Goal: Check status

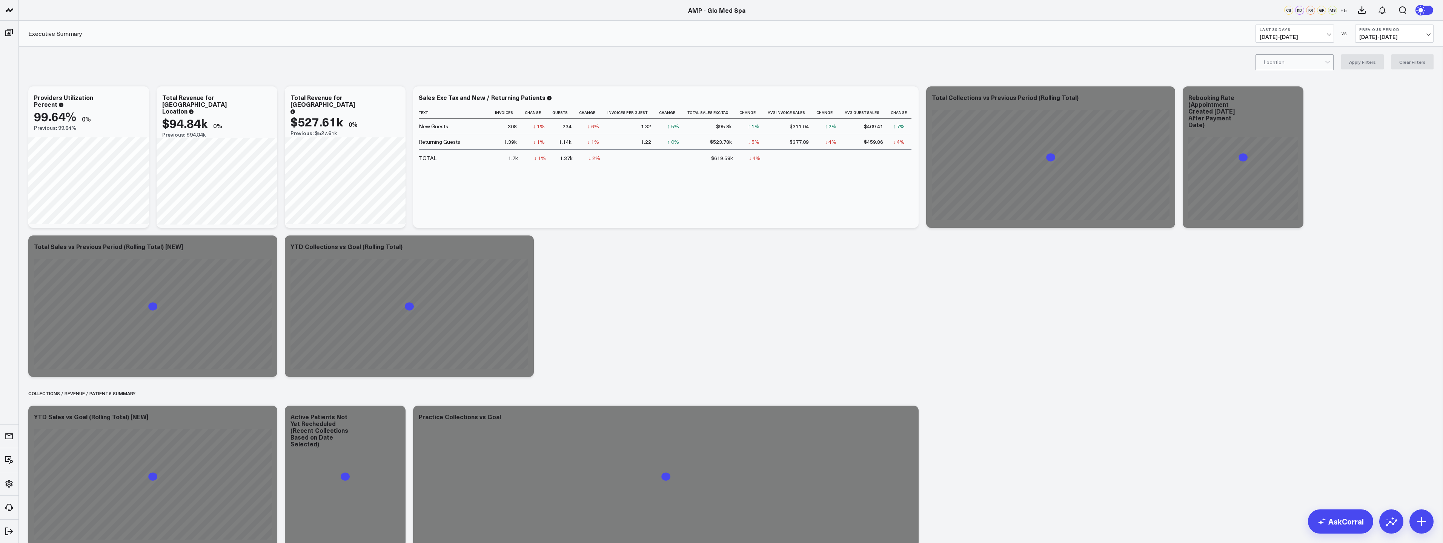
click at [1279, 34] on span "[DATE] - [DATE]" at bounding box center [1295, 37] width 70 height 6
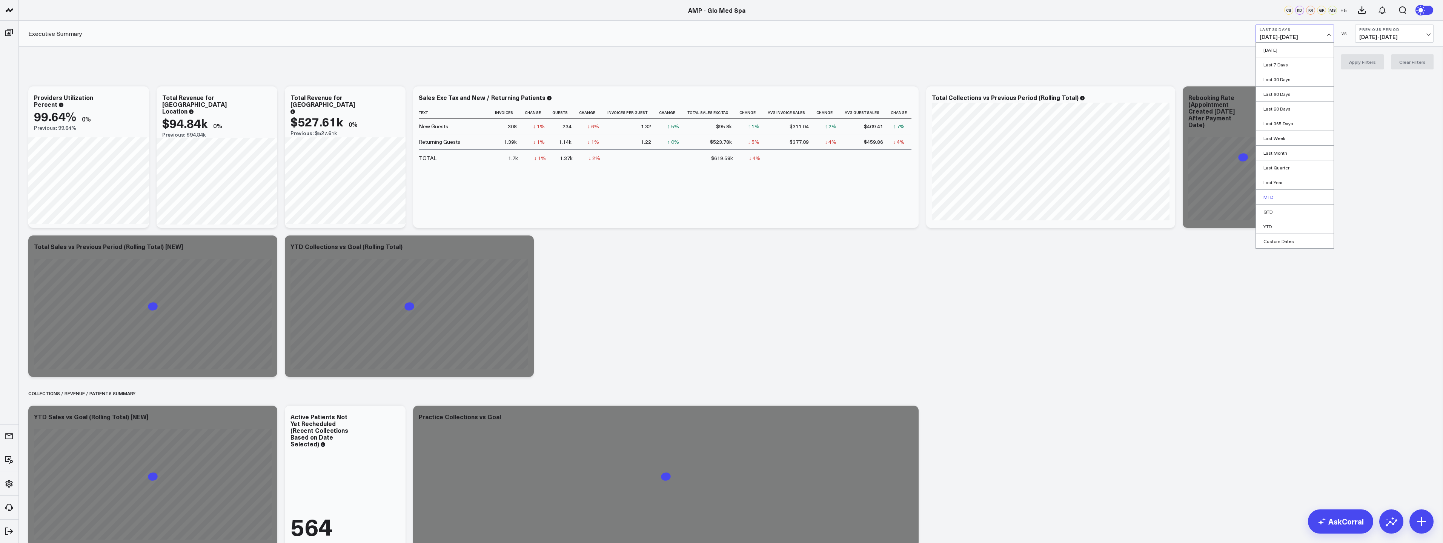
click at [1286, 196] on link "MTD" at bounding box center [1295, 197] width 78 height 14
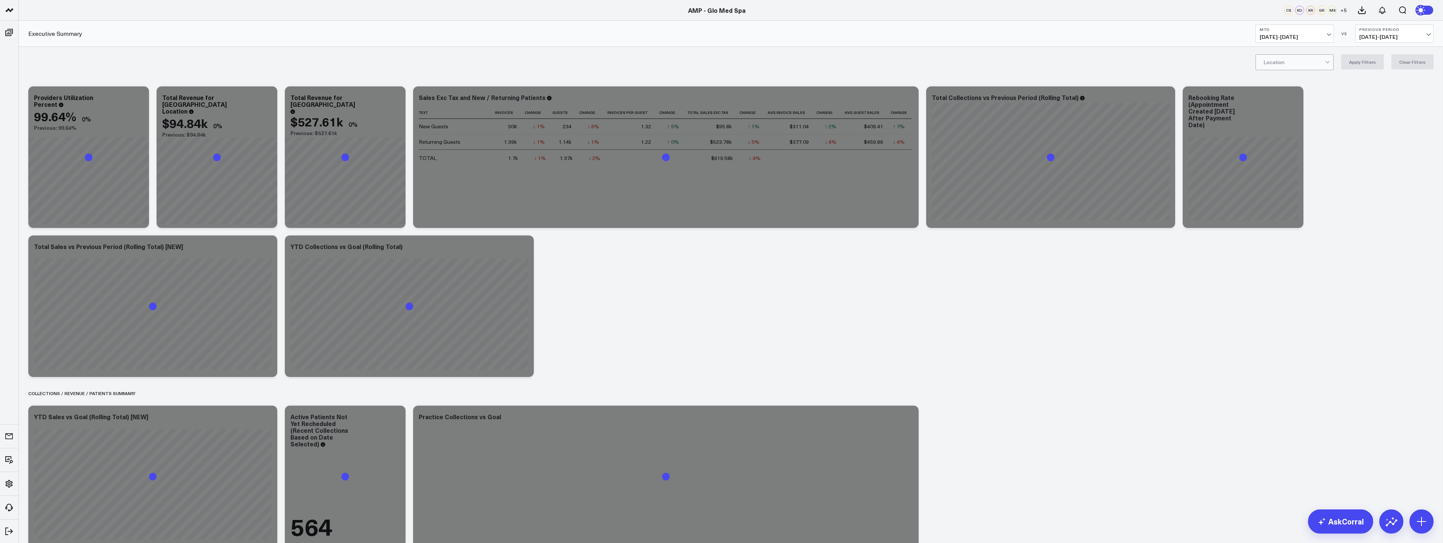
click at [1416, 31] on b "Previous Period" at bounding box center [1394, 29] width 70 height 5
click at [1387, 79] on link "YoY" at bounding box center [1395, 79] width 78 height 14
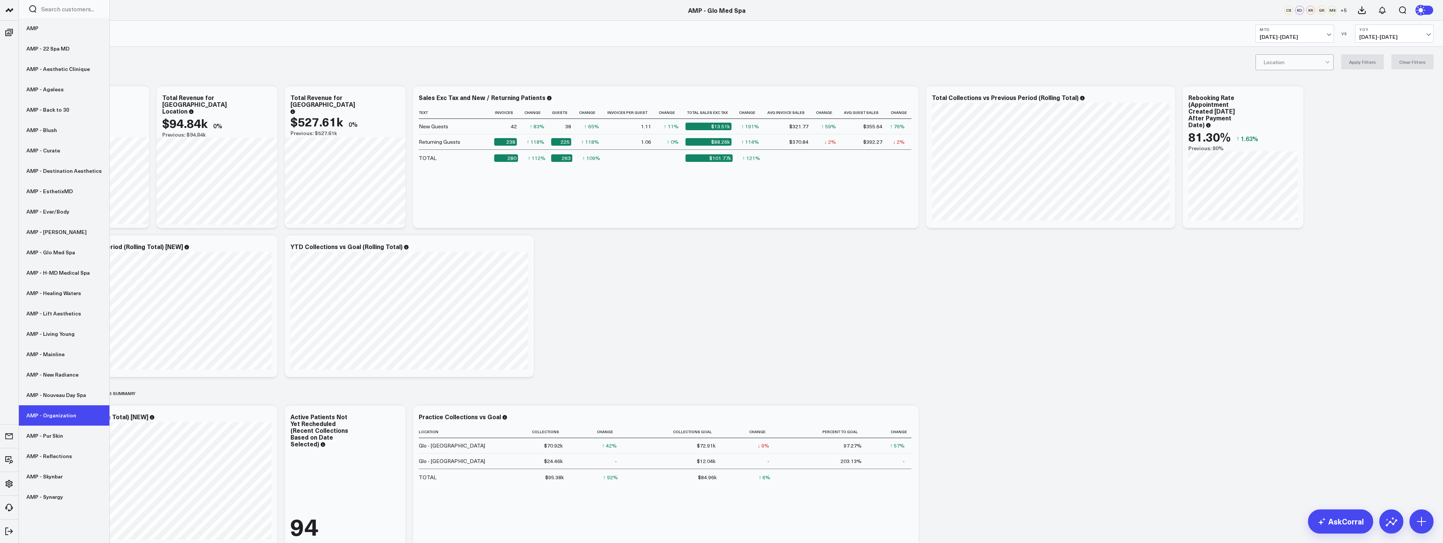
click at [47, 418] on link "AMP - Organization" at bounding box center [64, 415] width 91 height 20
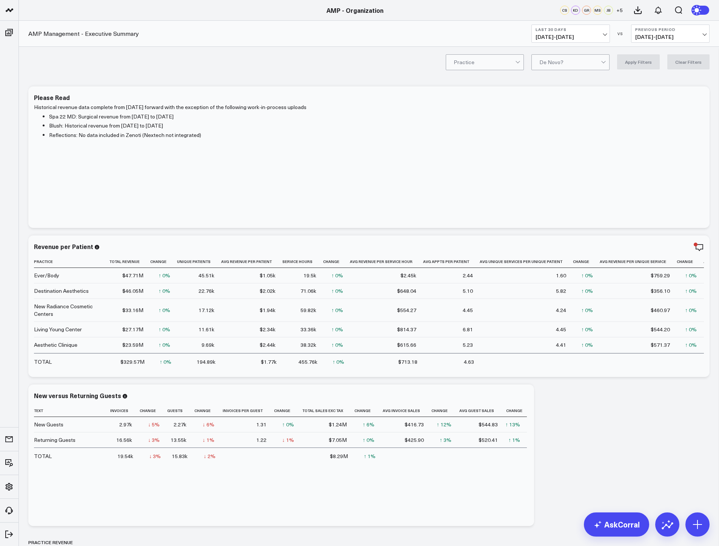
click at [597, 35] on span "[DATE] - [DATE]" at bounding box center [570, 37] width 70 height 6
click at [558, 198] on link "MTD" at bounding box center [571, 197] width 78 height 14
click at [597, 34] on span "[DATE] - [DATE]" at bounding box center [570, 37] width 70 height 6
click at [581, 92] on link "Last 60 Days" at bounding box center [571, 94] width 78 height 14
